Goal: Information Seeking & Learning: Learn about a topic

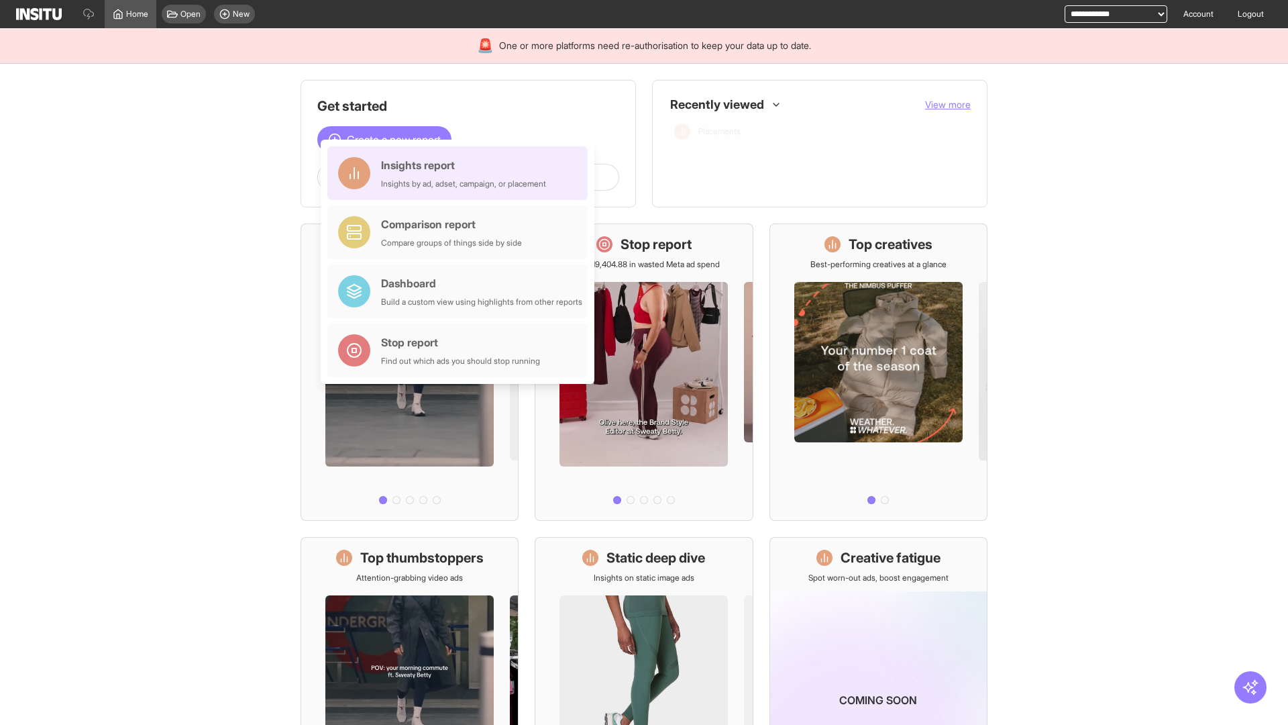
click at [461, 173] on div "Insights report Insights by ad, adset, campaign, or placement" at bounding box center [463, 173] width 165 height 32
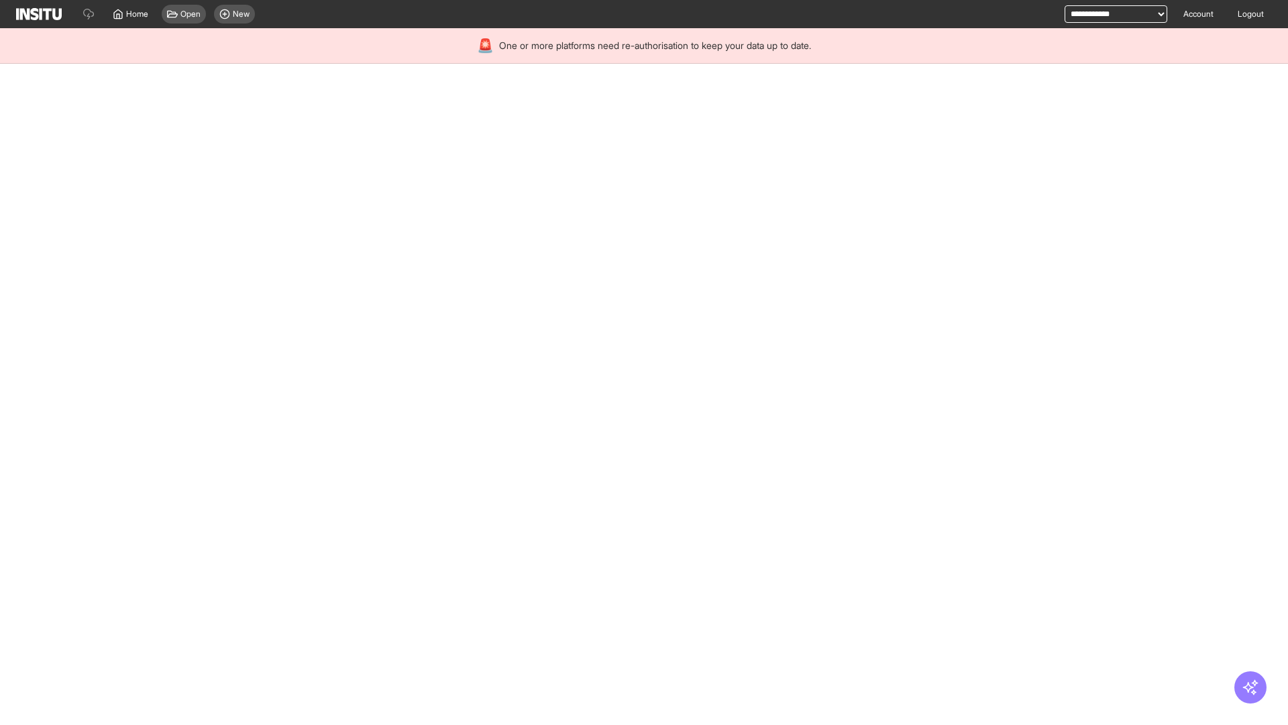
select select "**"
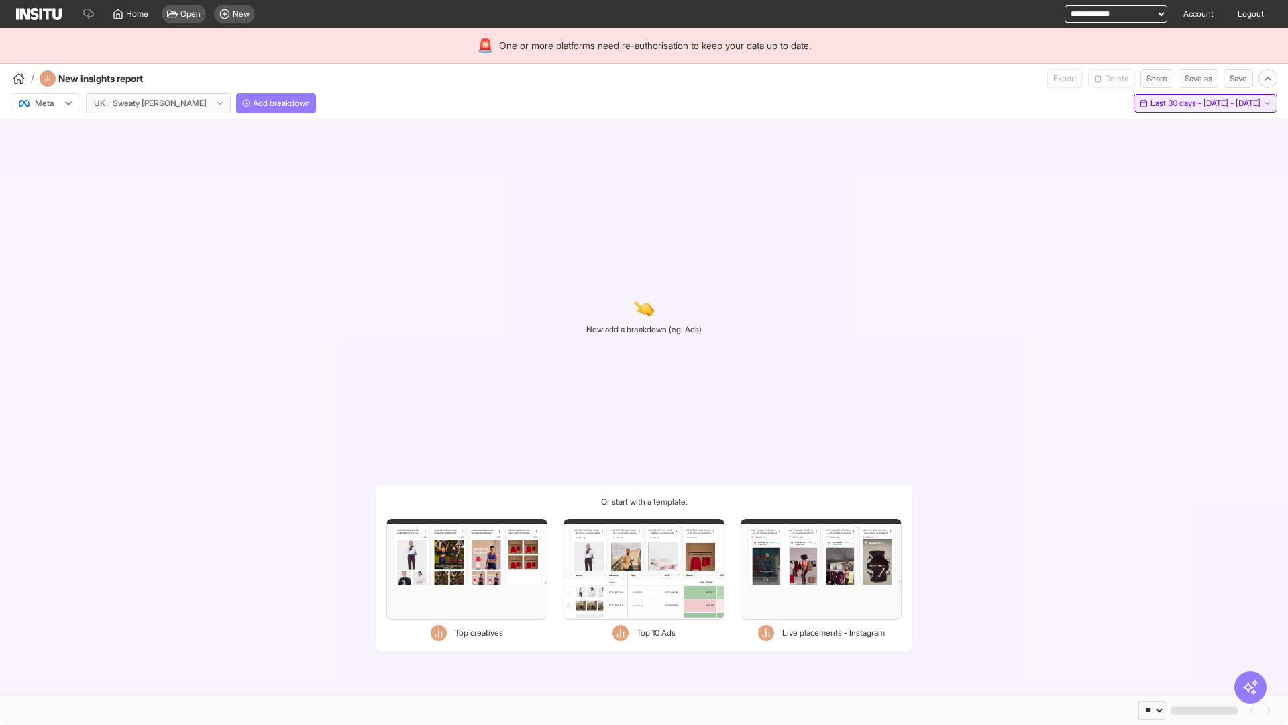
click at [1175, 103] on span "Last 30 days - [DATE] - [DATE]" at bounding box center [1206, 103] width 110 height 11
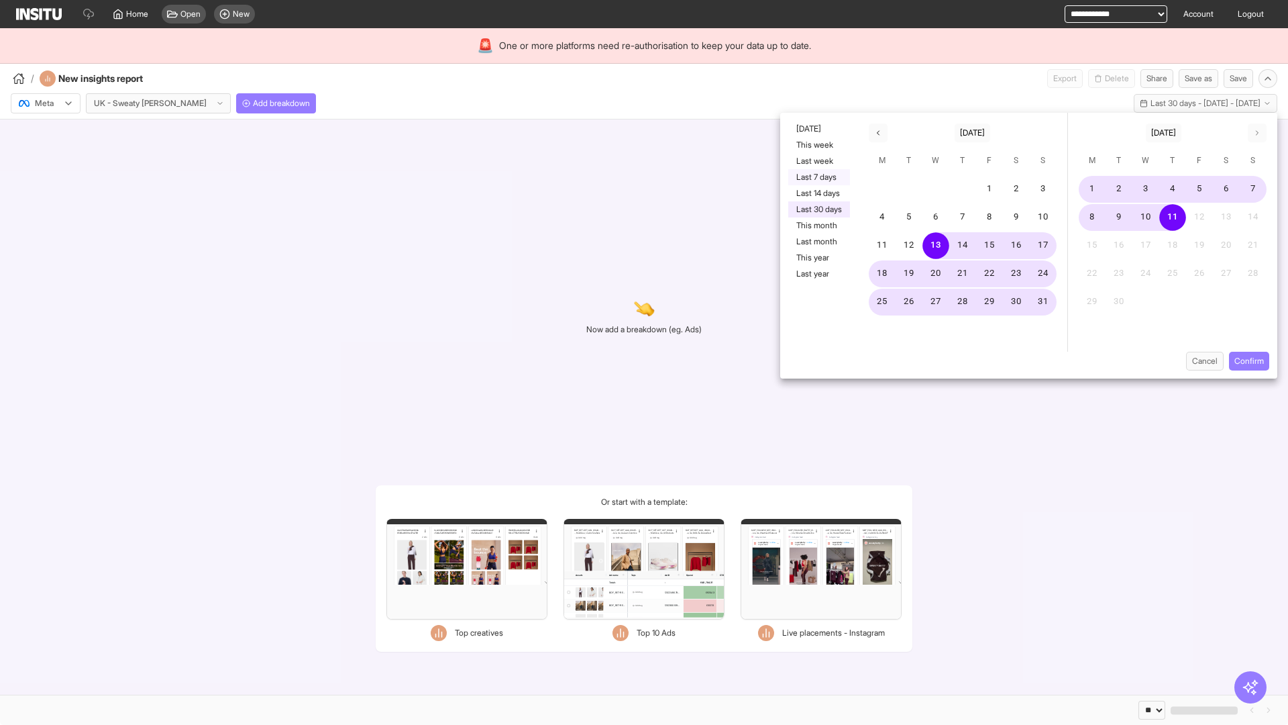
click at [818, 177] on button "Last 7 days" at bounding box center [819, 177] width 62 height 16
